Goal: Check status: Check status

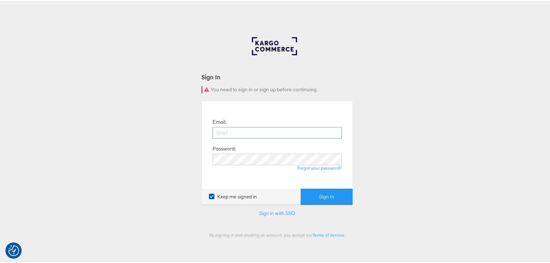
click at [245, 129] on input "email" at bounding box center [277, 132] width 129 height 12
type input "rayna.cheng@jdplc.com"
click at [301, 188] on button "Sign In" at bounding box center [327, 196] width 52 height 16
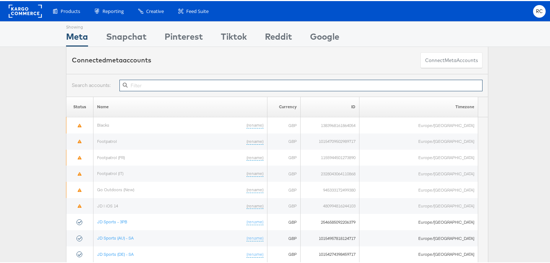
click at [144, 83] on input "text" at bounding box center [301, 85] width 363 height 12
click at [153, 83] on input "text" at bounding box center [301, 85] width 363 height 12
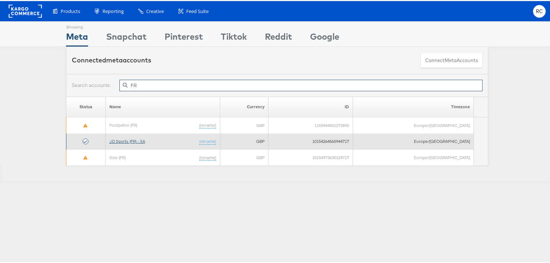
type input "FR"
click at [144, 139] on link "JD Sports (FR) - SA" at bounding box center [127, 140] width 36 height 5
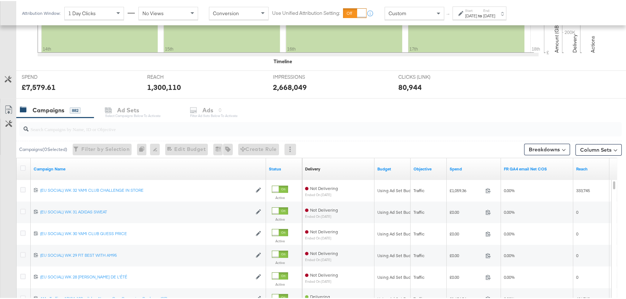
scroll to position [295, 0]
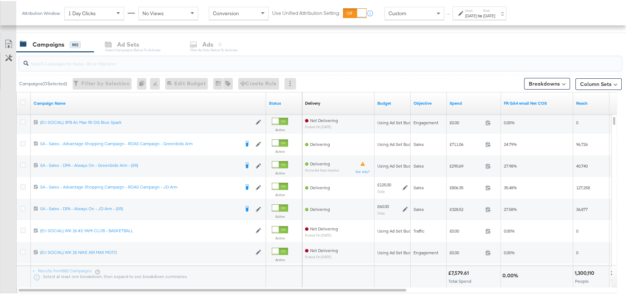
click at [109, 54] on input "search" at bounding box center [298, 59] width 538 height 14
click at [110, 58] on input "search" at bounding box center [298, 59] width 538 height 14
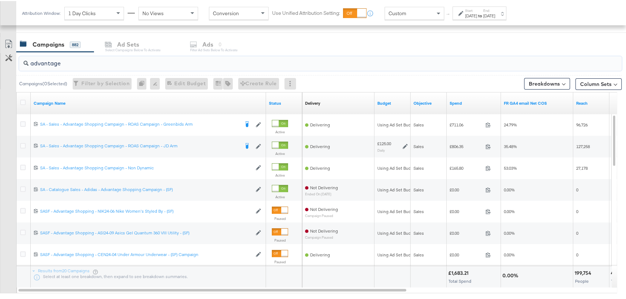
type input "advantage"
click at [477, 14] on div "Sep 14th 2025" at bounding box center [471, 15] width 12 height 6
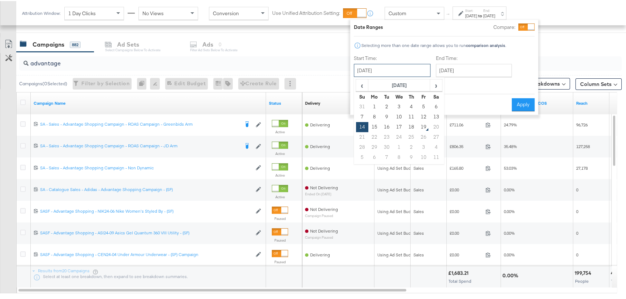
click at [400, 68] on input "September 14th 2025" at bounding box center [392, 69] width 77 height 13
click at [492, 73] on input "September 17th 2025" at bounding box center [474, 69] width 76 height 13
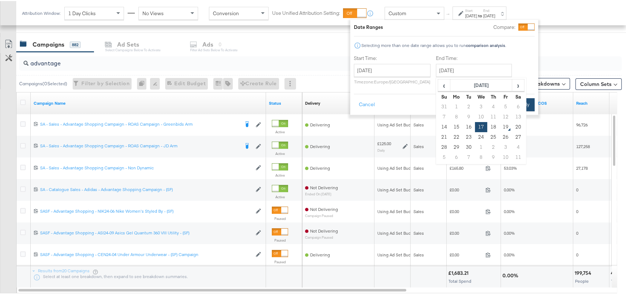
click at [529, 103] on button "Apply" at bounding box center [522, 103] width 23 height 13
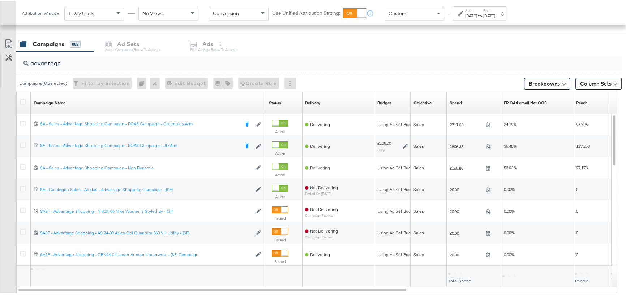
click at [569, 46] on div "Campaigns 882 Ad Sets Select Campaigns below to activate Ads 0 Filter Ad Sets b…" at bounding box center [323, 43] width 614 height 16
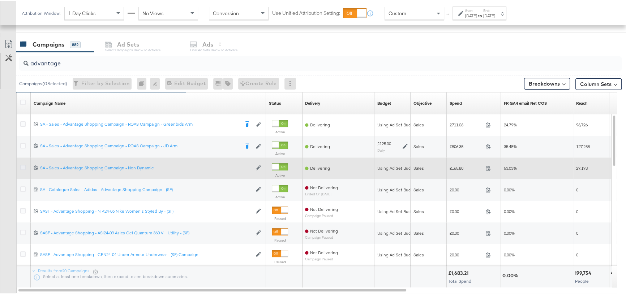
click at [22, 166] on icon at bounding box center [22, 166] width 5 height 5
click at [0, 0] on input "checkbox" at bounding box center [0, 0] width 0 height 0
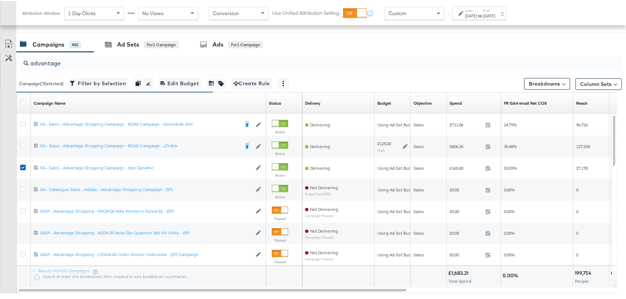
drag, startPoint x: 146, startPoint y: 42, endPoint x: 230, endPoint y: 37, distance: 84.3
click at [146, 42] on div "for 1 Campaign" at bounding box center [161, 43] width 34 height 7
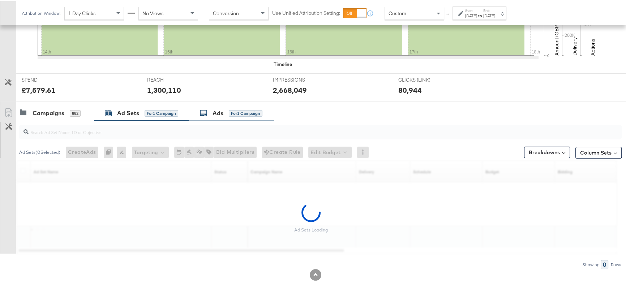
scroll to position [205, 0]
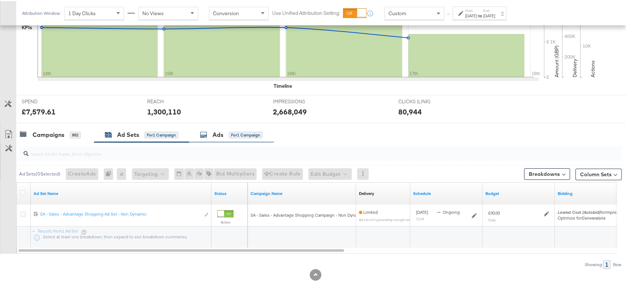
click at [214, 133] on div "Ads" at bounding box center [217, 134] width 11 height 8
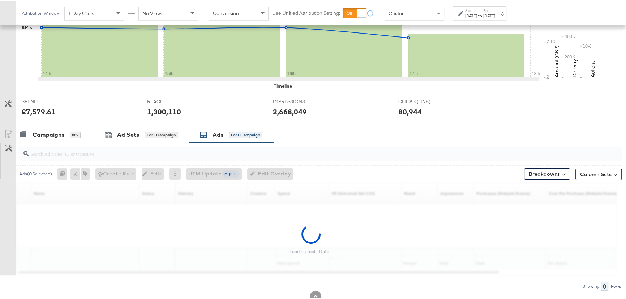
scroll to position [227, 0]
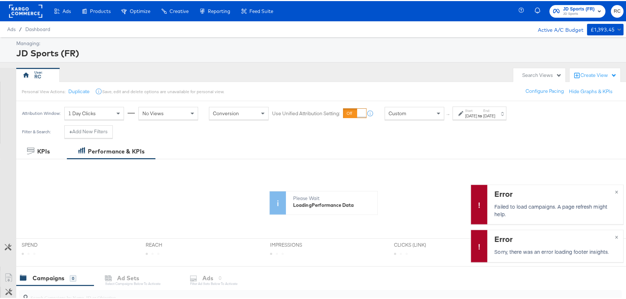
scroll to position [98, 0]
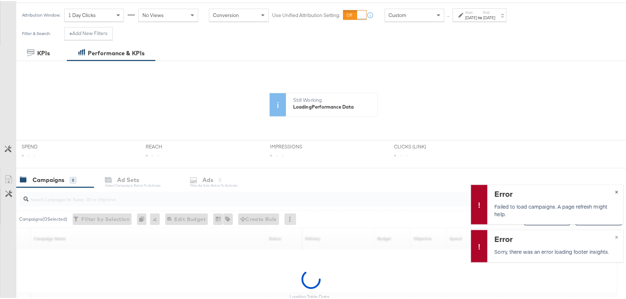
click at [614, 190] on span "×" at bounding box center [615, 190] width 3 height 8
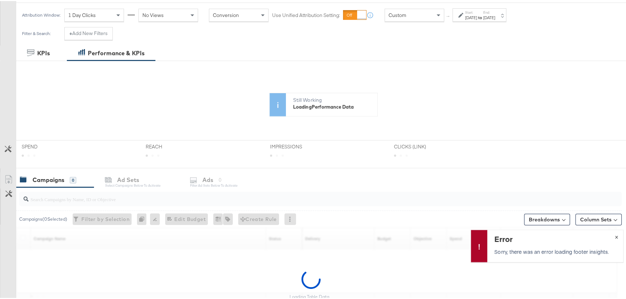
click at [614, 236] on span "×" at bounding box center [615, 235] width 3 height 8
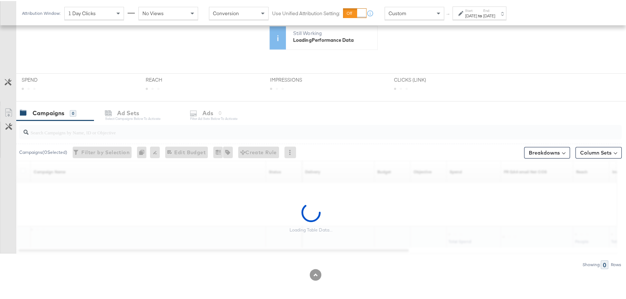
scroll to position [165, 0]
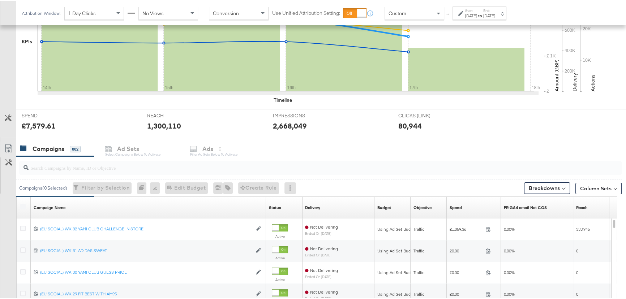
scroll to position [197, 0]
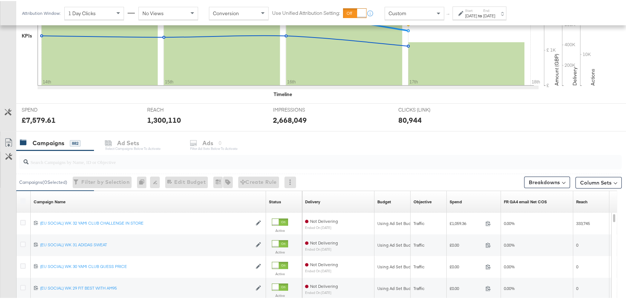
click at [111, 158] on input "search" at bounding box center [298, 158] width 538 height 14
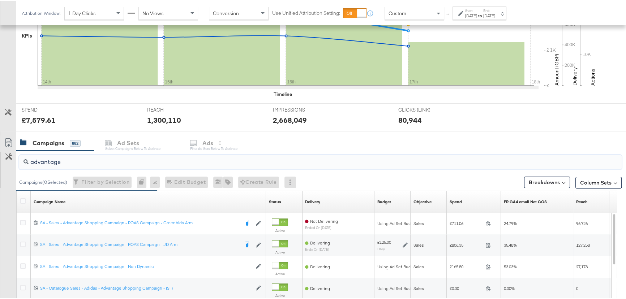
type input "advantage"
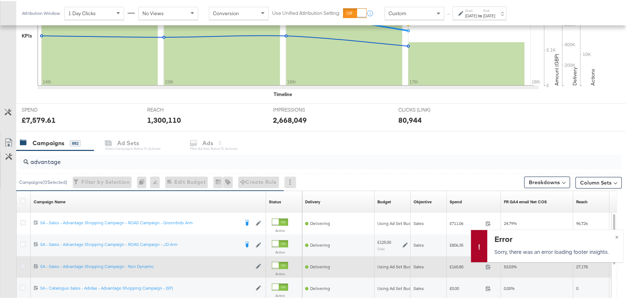
click at [23, 265] on icon at bounding box center [22, 264] width 5 height 5
click at [0, 0] on input "checkbox" at bounding box center [0, 0] width 0 height 0
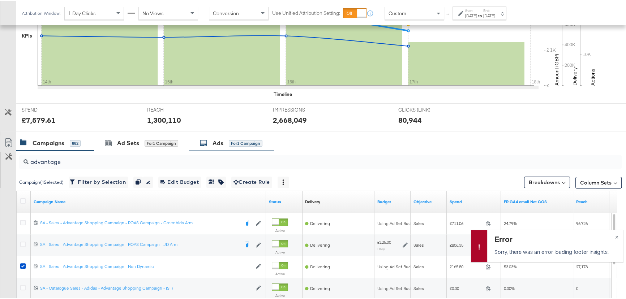
click at [208, 139] on div "Ads for 1 Campaign" at bounding box center [231, 142] width 62 height 8
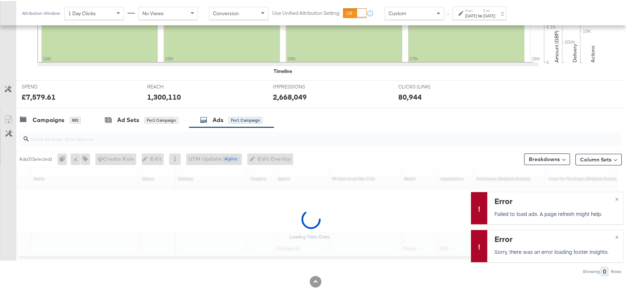
scroll to position [227, 0]
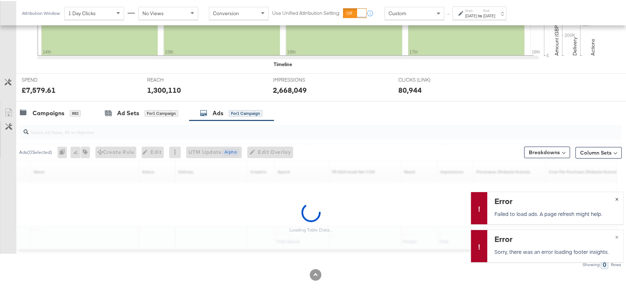
click at [614, 200] on span "×" at bounding box center [615, 197] width 3 height 8
click at [614, 236] on span "×" at bounding box center [615, 235] width 3 height 8
